Goal: Task Accomplishment & Management: Manage account settings

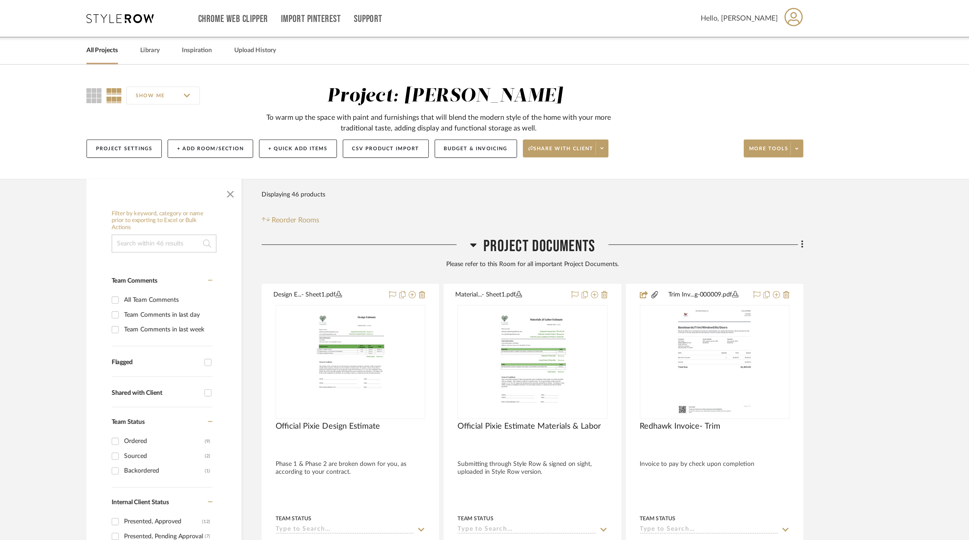
click at [270, 33] on link "All Projects" at bounding box center [270, 32] width 20 height 8
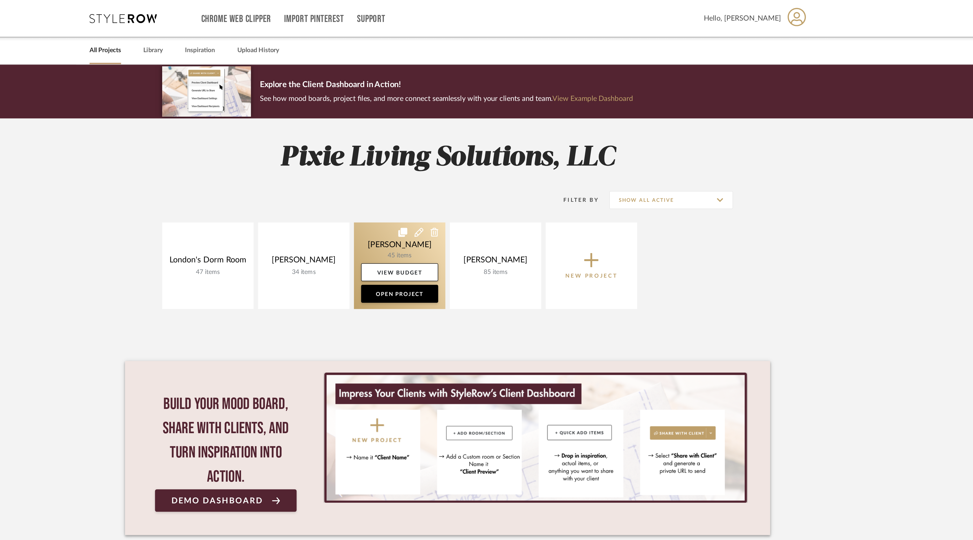
click at [458, 156] on link at bounding box center [456, 167] width 57 height 54
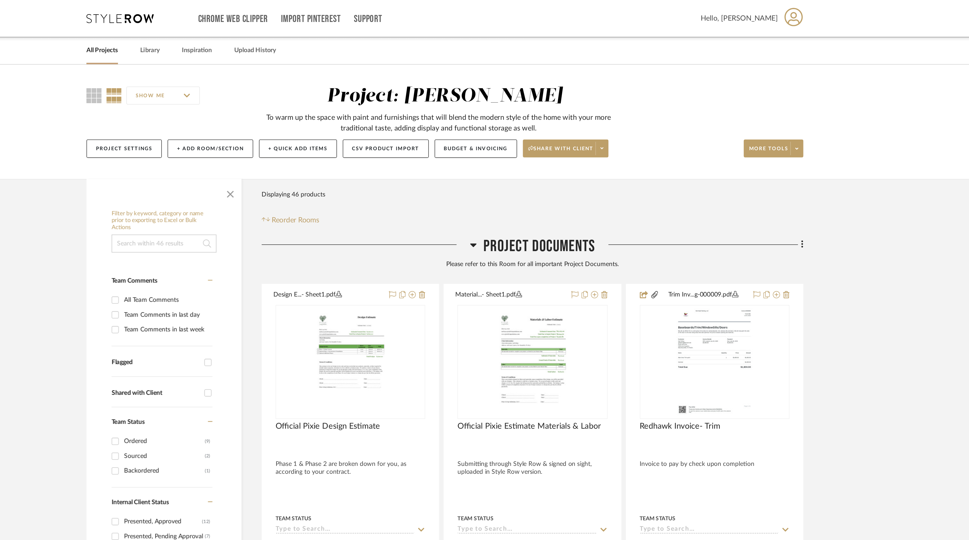
click at [337, 245] on input "Shared with Client" at bounding box center [336, 246] width 9 height 9
checkbox input "true"
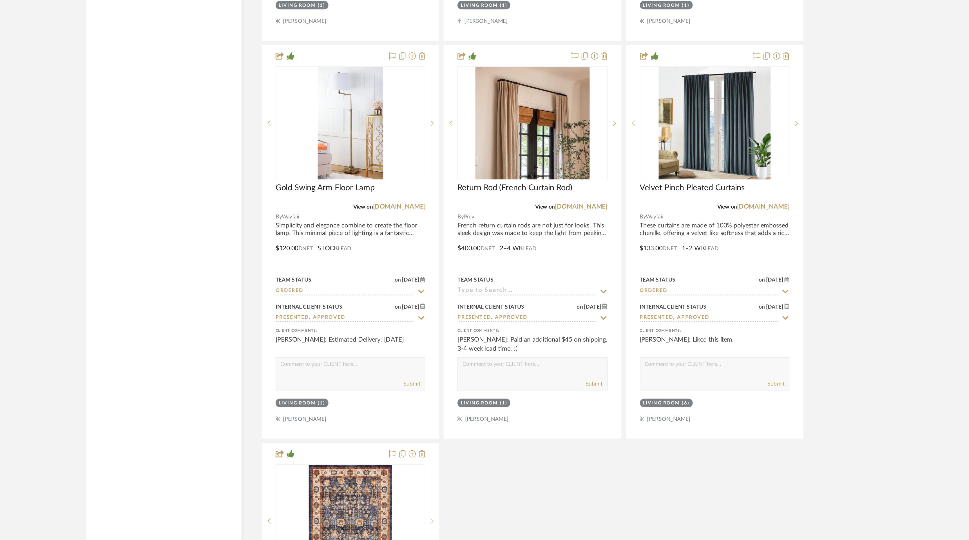
scroll to position [2342, 0]
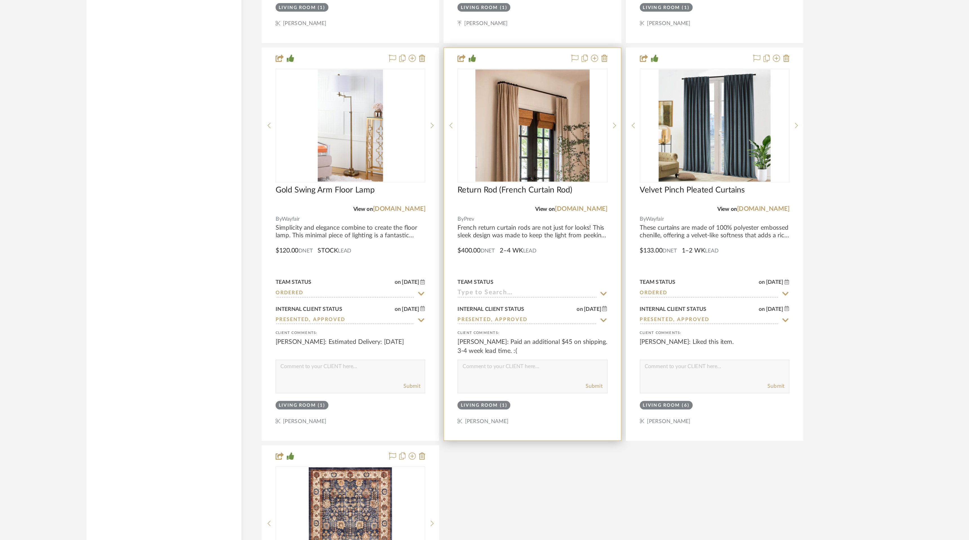
click at [526, 426] on textarea at bounding box center [540, 431] width 94 height 11
paste textarea "Your shipment 1ZX8584K0324398836 Estimated delivery [DATE], [DATE] between 11:3…"
type textarea "Your shipment 1ZX8584K0324398836 Estimated delivery [DATE], [DATE] between 11:3…"
click at [582, 440] on button "Submit" at bounding box center [578, 442] width 11 height 5
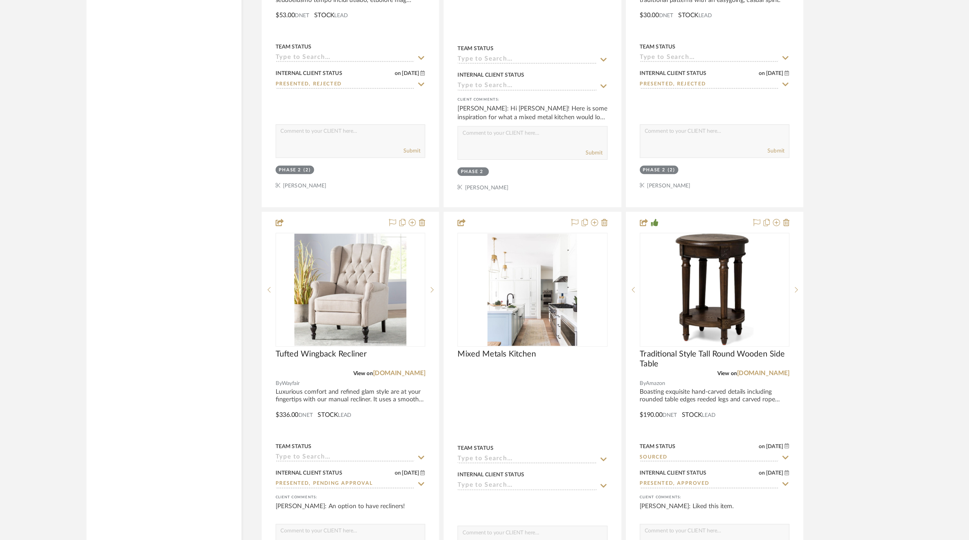
scroll to position [3060, 0]
